Goal: Navigation & Orientation: Find specific page/section

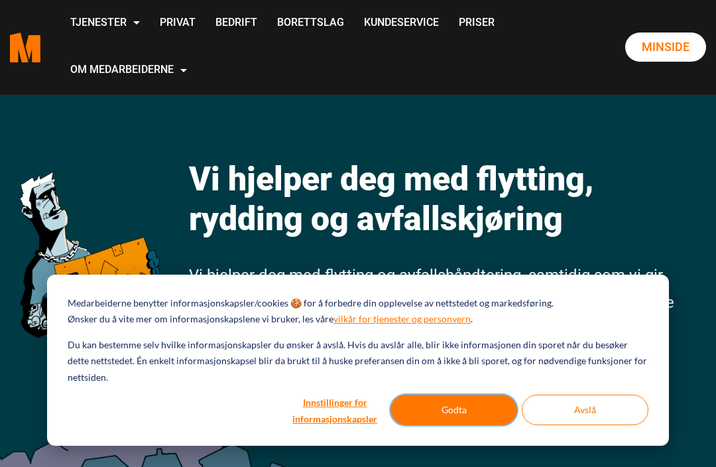
click at [476, 409] on button "Godta" at bounding box center [453, 409] width 127 height 30
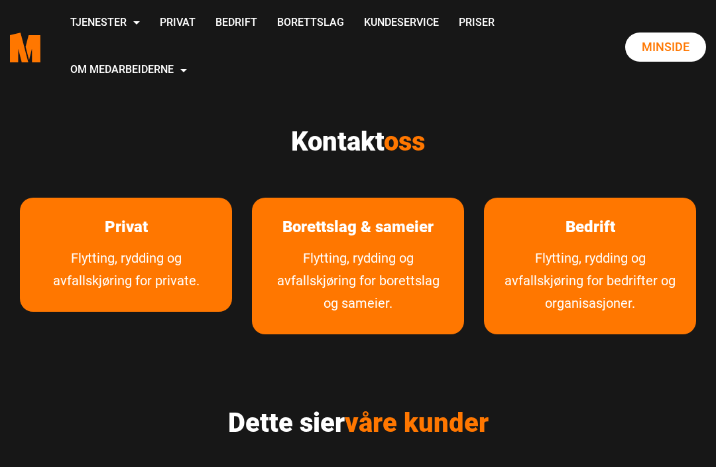
scroll to position [481, 0]
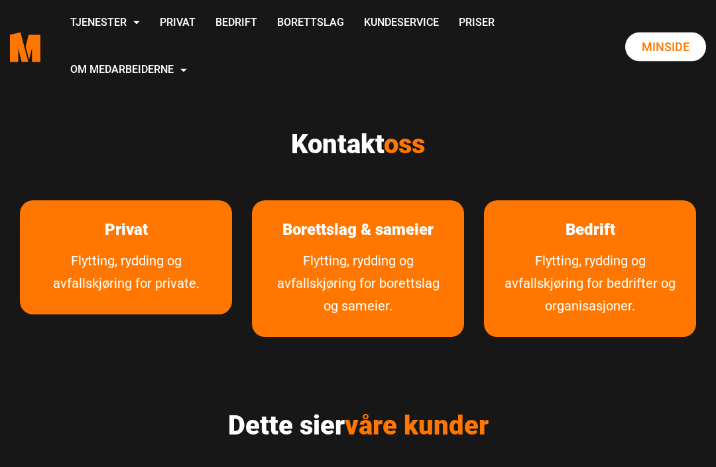
click at [406, 146] on span "oss" at bounding box center [404, 144] width 41 height 31
click at [420, 152] on span "oss" at bounding box center [404, 144] width 41 height 31
click at [173, 272] on link "Flytting, rydding og avfallskjøring for private." at bounding box center [126, 282] width 212 height 65
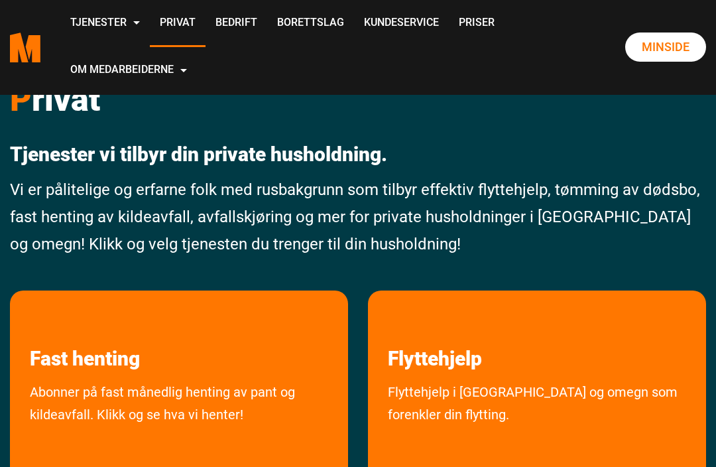
click at [205, 28] on link "Privat" at bounding box center [178, 23] width 56 height 47
click at [354, 47] on link "Kundeservice" at bounding box center [401, 23] width 95 height 47
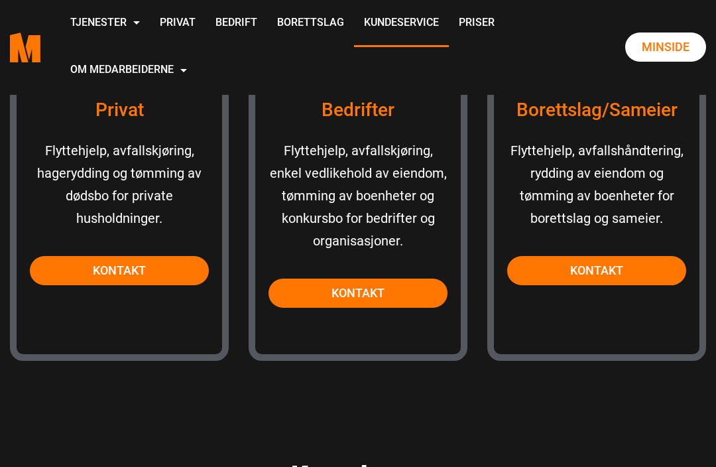
click at [150, 268] on link "Kontakt" at bounding box center [119, 270] width 179 height 29
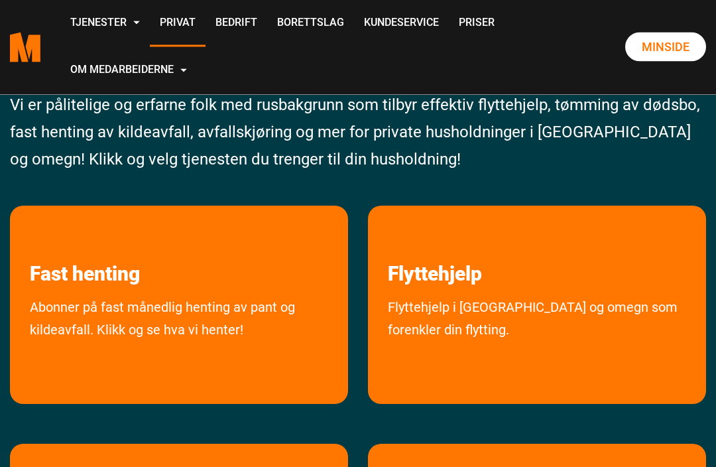
scroll to position [85, 0]
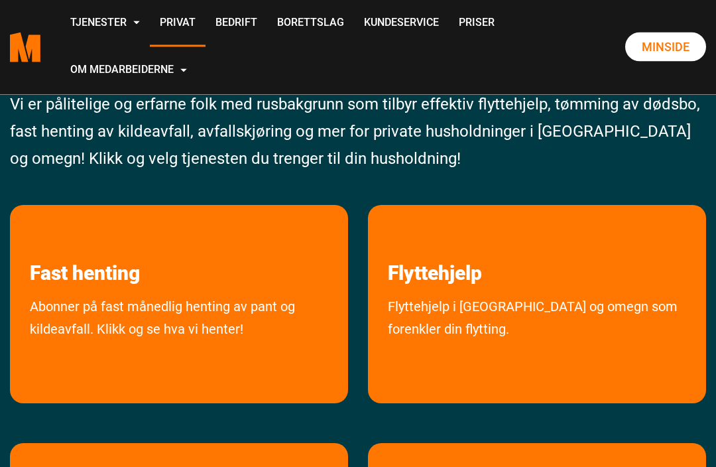
click at [204, 304] on link "Abonner på fast månedlig henting av pant og kildeavfall. Klikk og se hva vi hen…" at bounding box center [179, 346] width 338 height 101
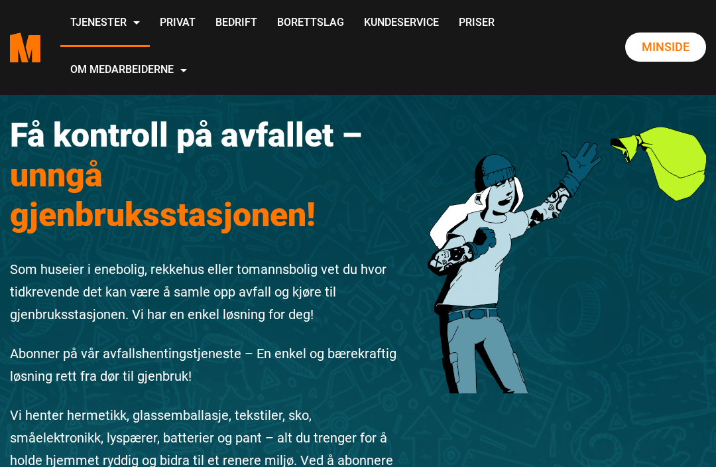
click at [354, 47] on link "Kundeservice" at bounding box center [401, 23] width 95 height 47
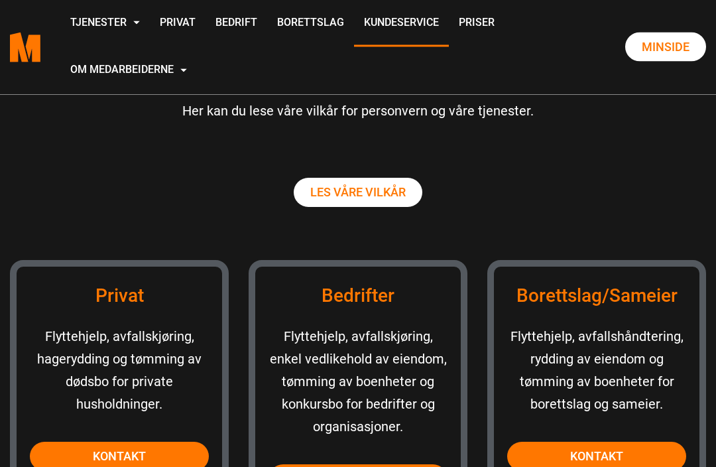
scroll to position [1074, 0]
click at [166, 455] on link "Kontakt" at bounding box center [119, 455] width 179 height 29
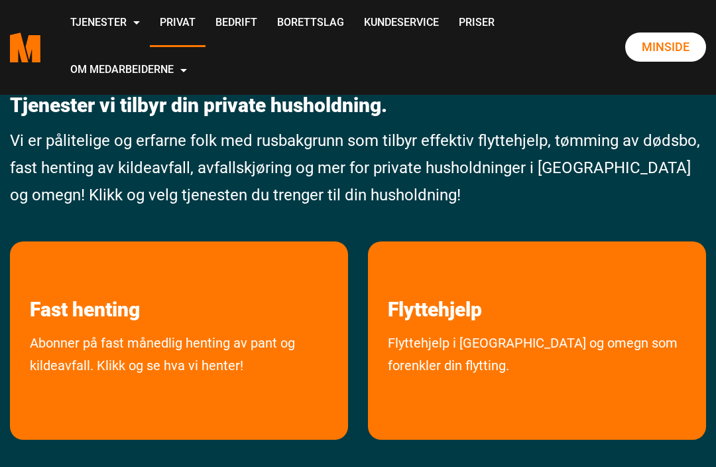
scroll to position [51, 0]
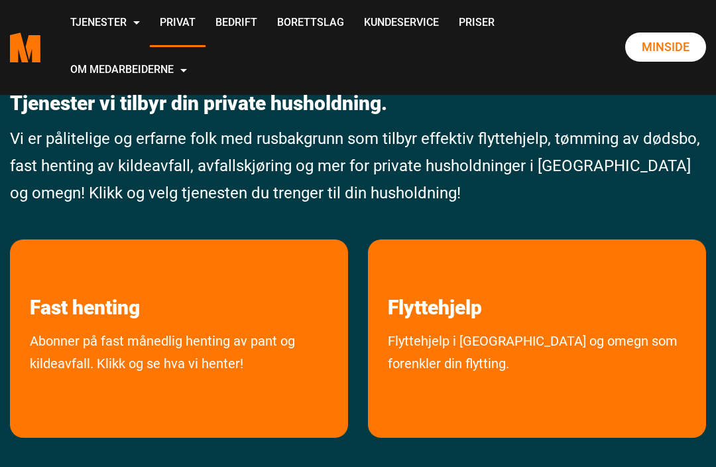
click at [217, 351] on link "Abonner på fast månedlig henting av pant og kildeavfall. Klikk og se hva vi hen…" at bounding box center [179, 379] width 338 height 101
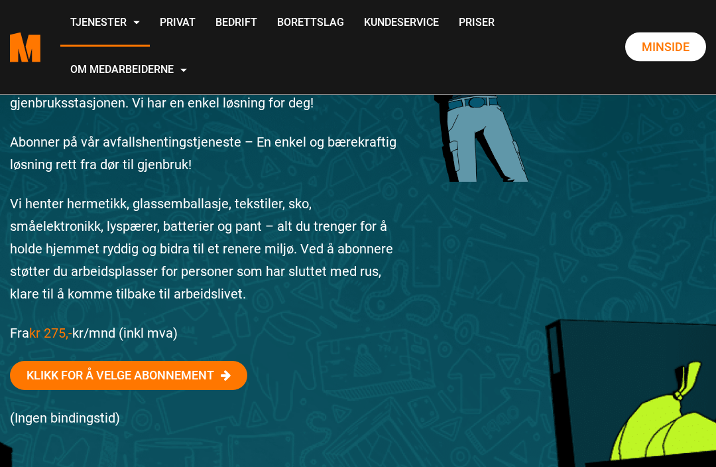
scroll to position [211, 0]
click at [230, 379] on icon at bounding box center [226, 375] width 10 height 12
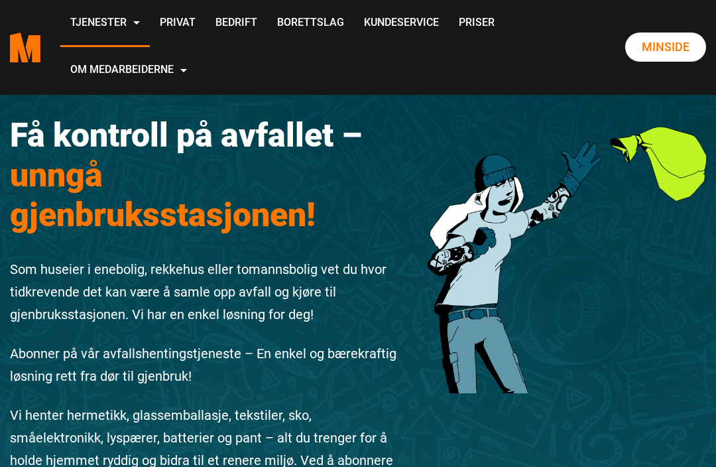
click at [0, 0] on link "Avfallskjøring" at bounding box center [0, 0] width 0 height 0
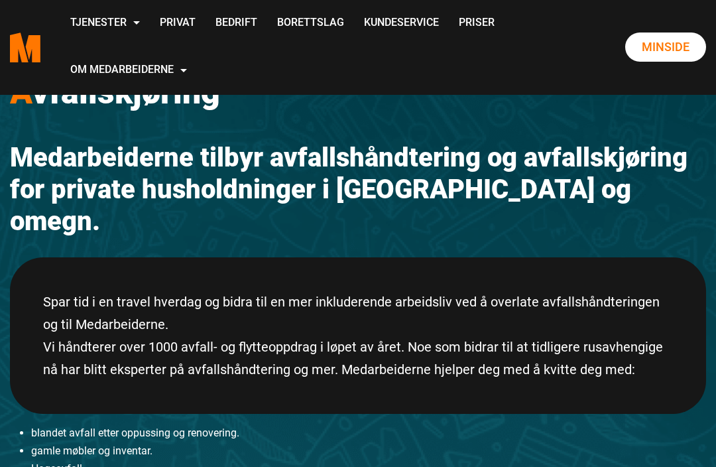
scroll to position [42, 0]
